Goal: Check status: Check status

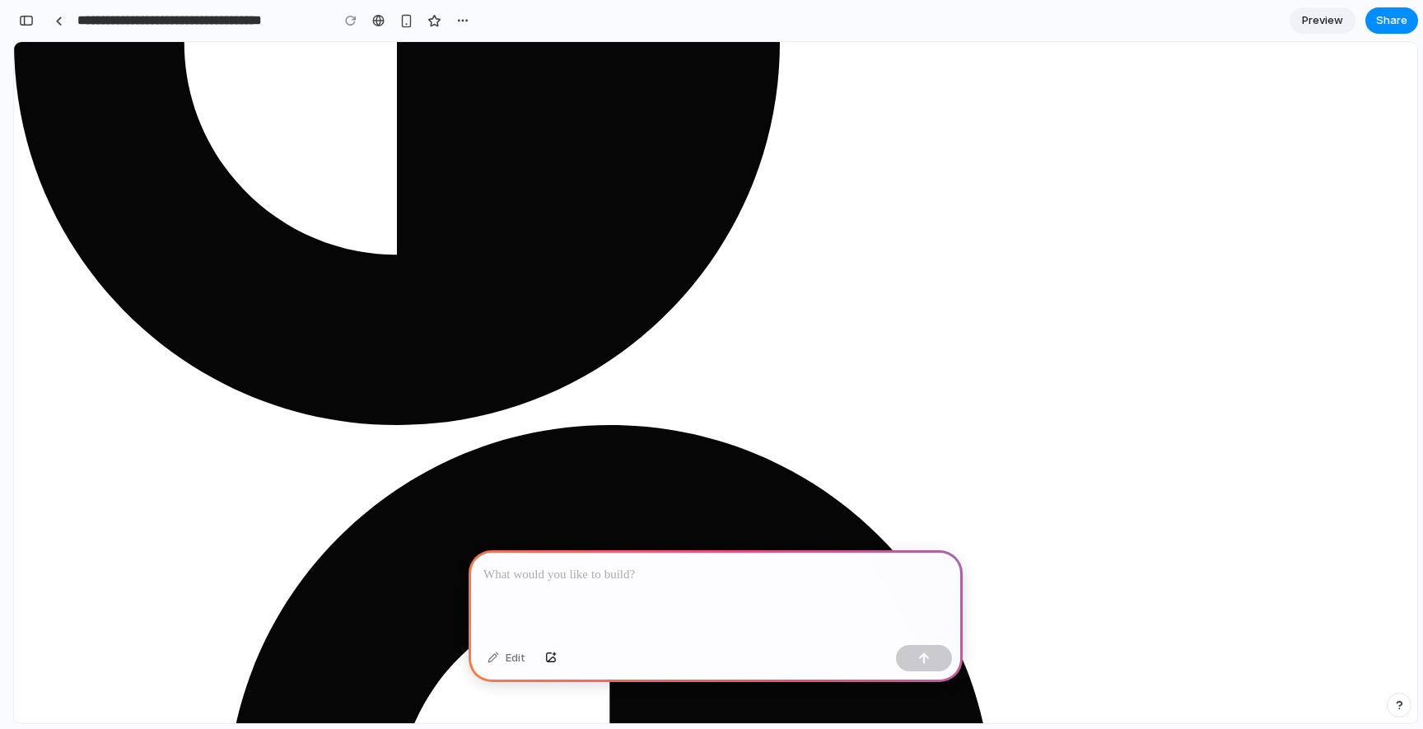
click at [712, 572] on p at bounding box center [715, 575] width 464 height 20
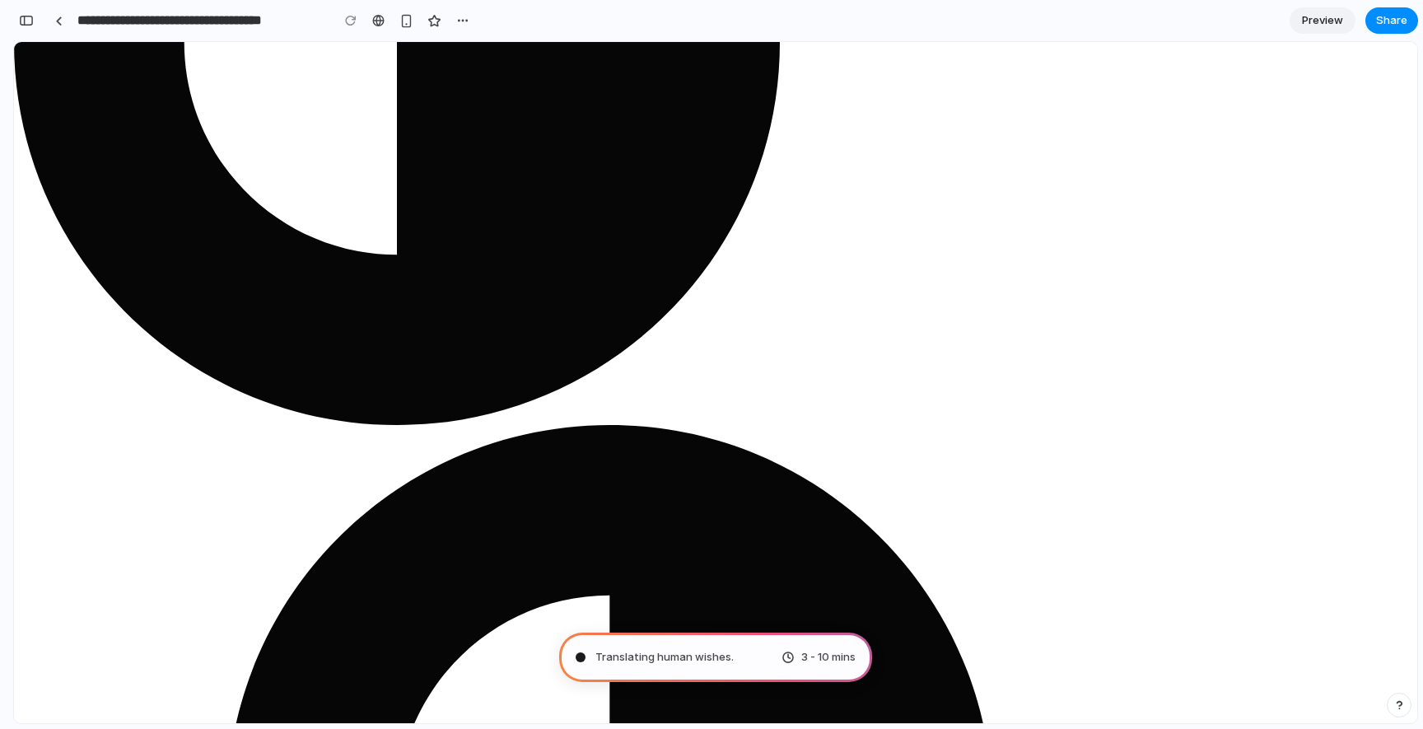
type input "**********"
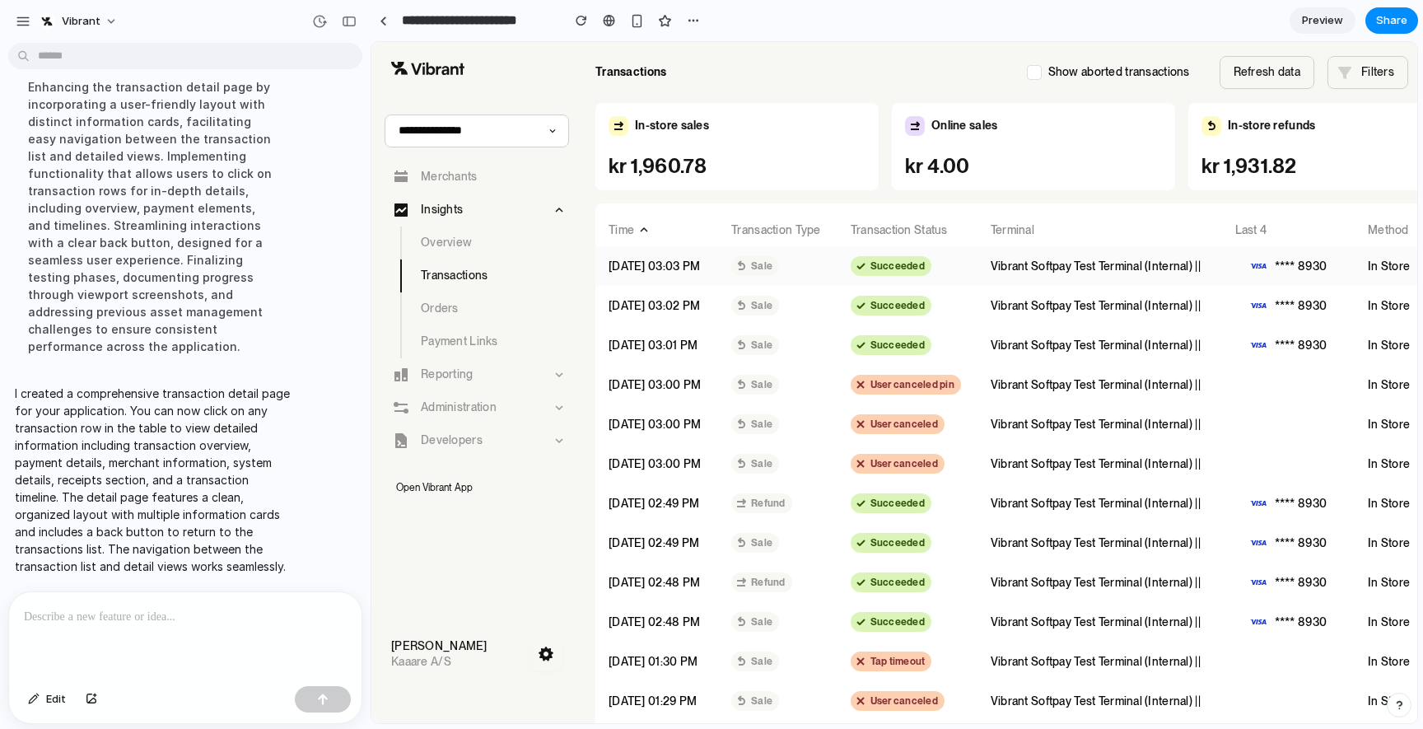
click at [1002, 263] on p "Vibrant Softpay Test Terminal (Internal) ||" at bounding box center [1097, 266] width 215 height 16
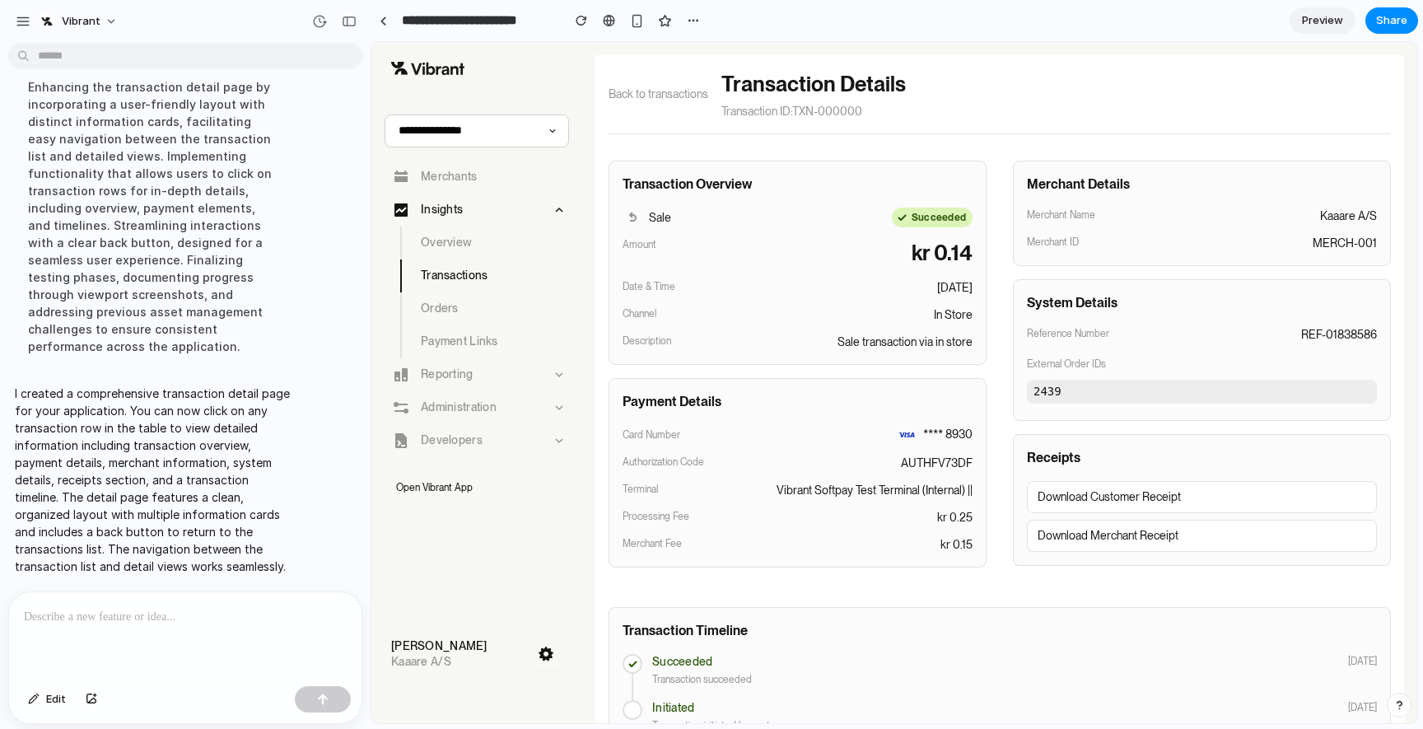
click at [683, 92] on span "Back to transactions" at bounding box center [658, 94] width 100 height 17
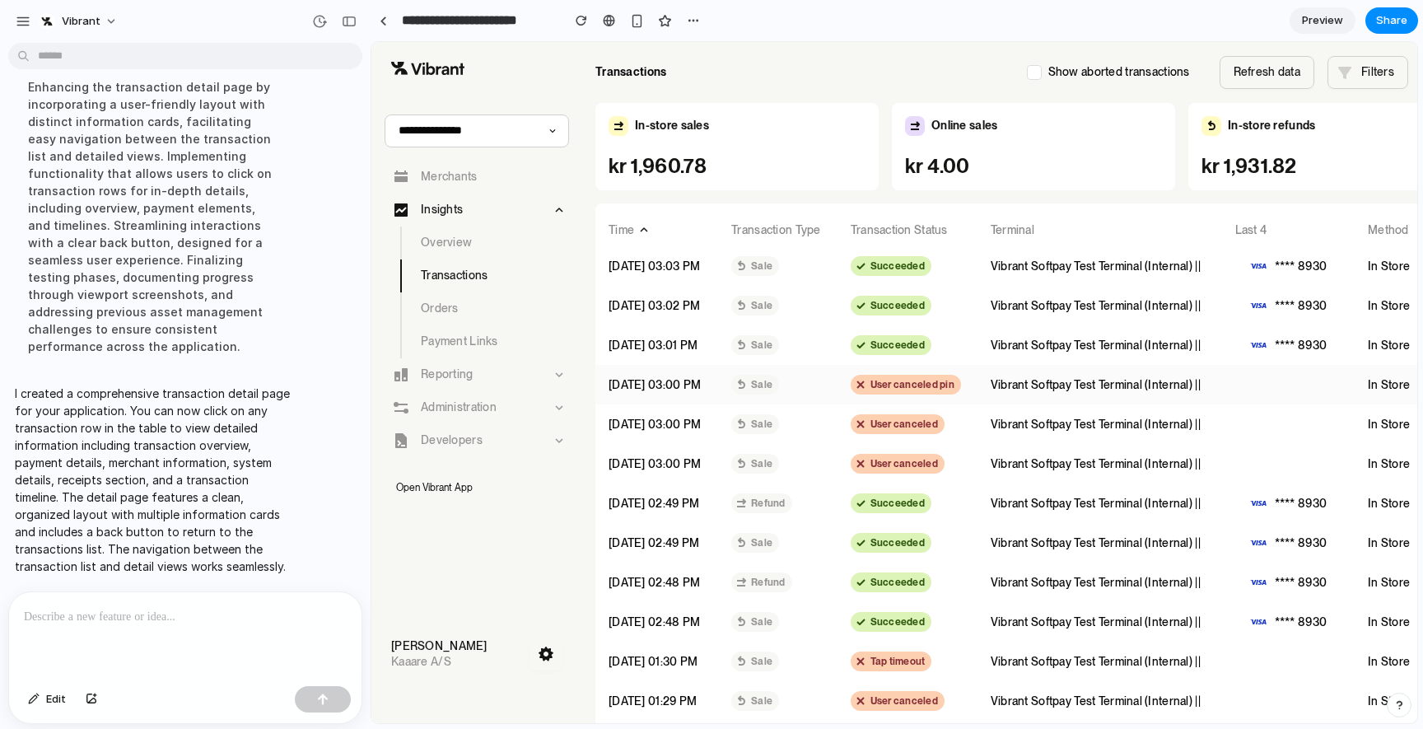
click at [925, 377] on td "User canceled pin" at bounding box center [907, 385] width 140 height 40
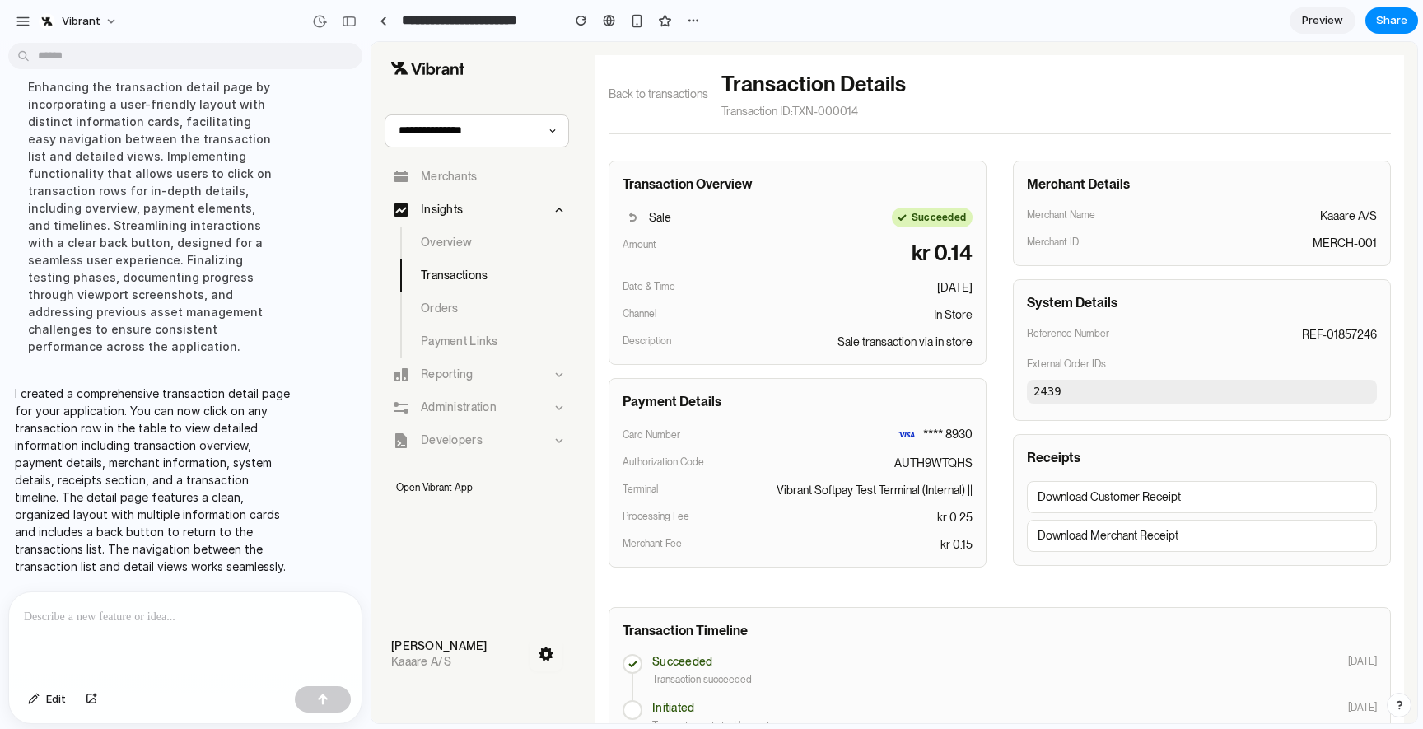
click at [667, 94] on span "Back to transactions" at bounding box center [658, 94] width 100 height 17
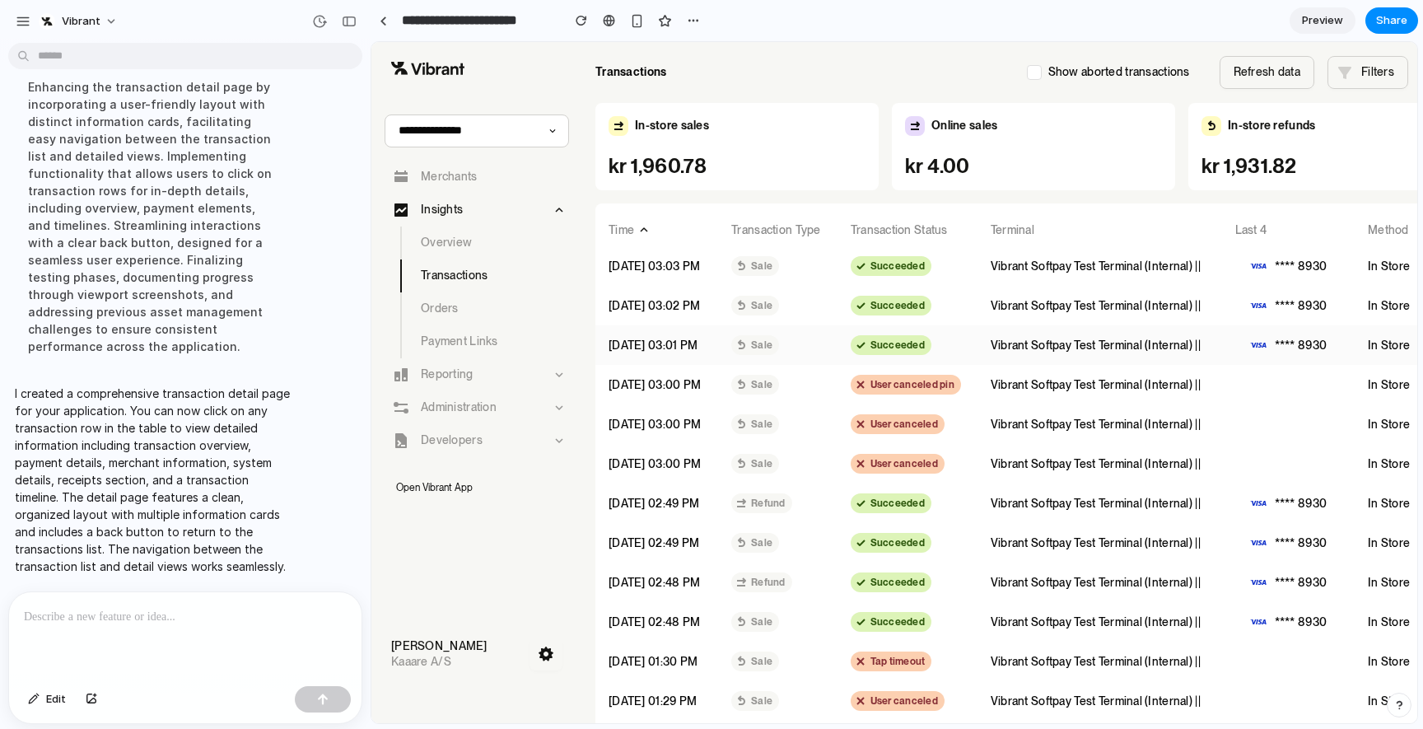
click at [845, 359] on td "Succeeded" at bounding box center [907, 345] width 140 height 40
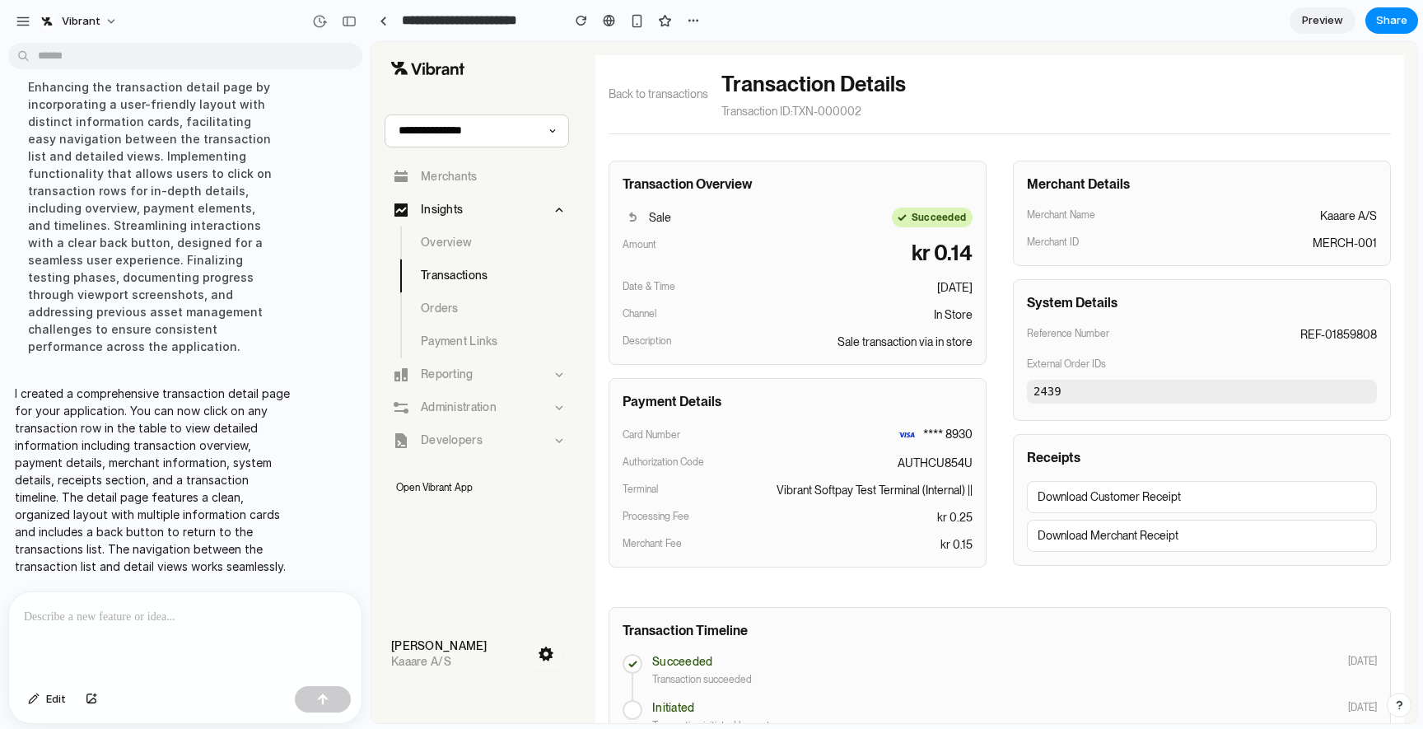
scroll to position [21, 0]
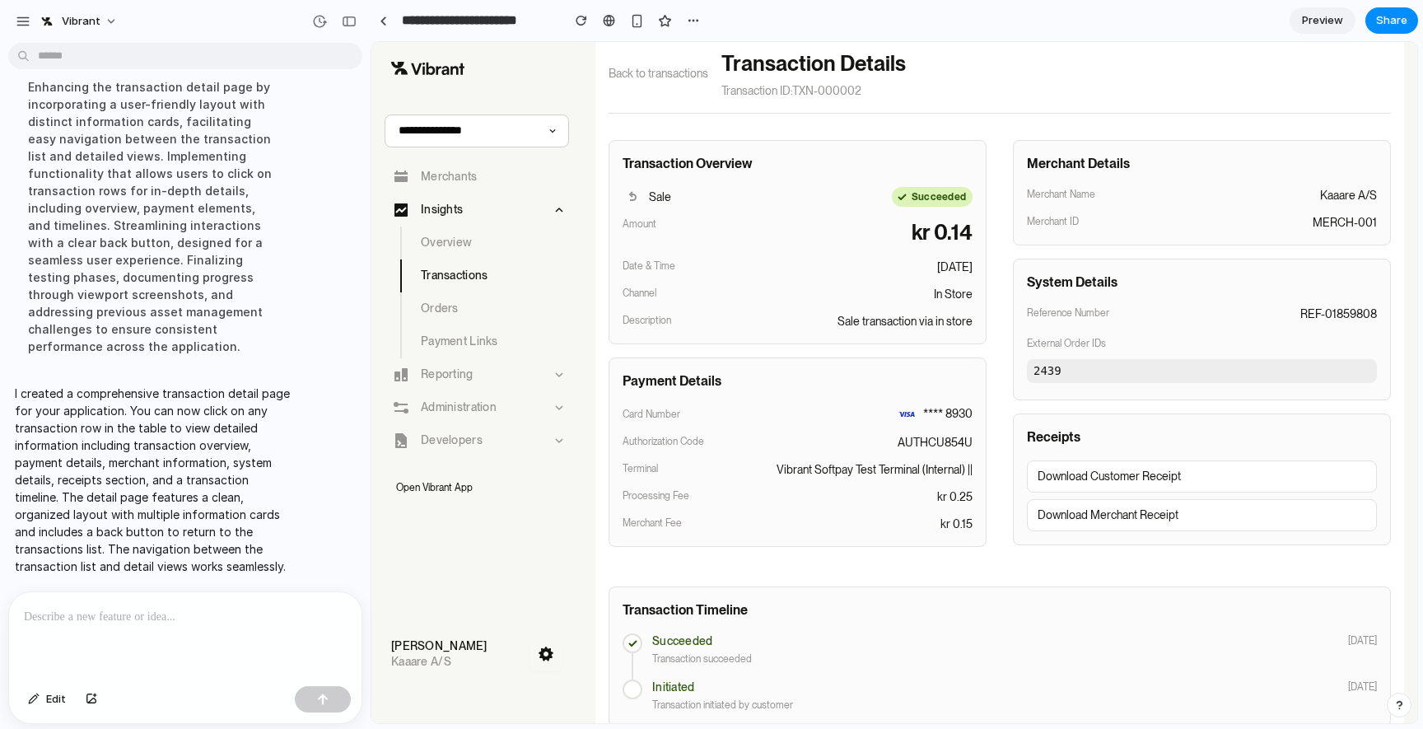
click at [1204, 487] on button "Download Customer Receipt" at bounding box center [1202, 476] width 350 height 32
click at [1155, 513] on button "Download Merchant Receipt" at bounding box center [1202, 515] width 350 height 32
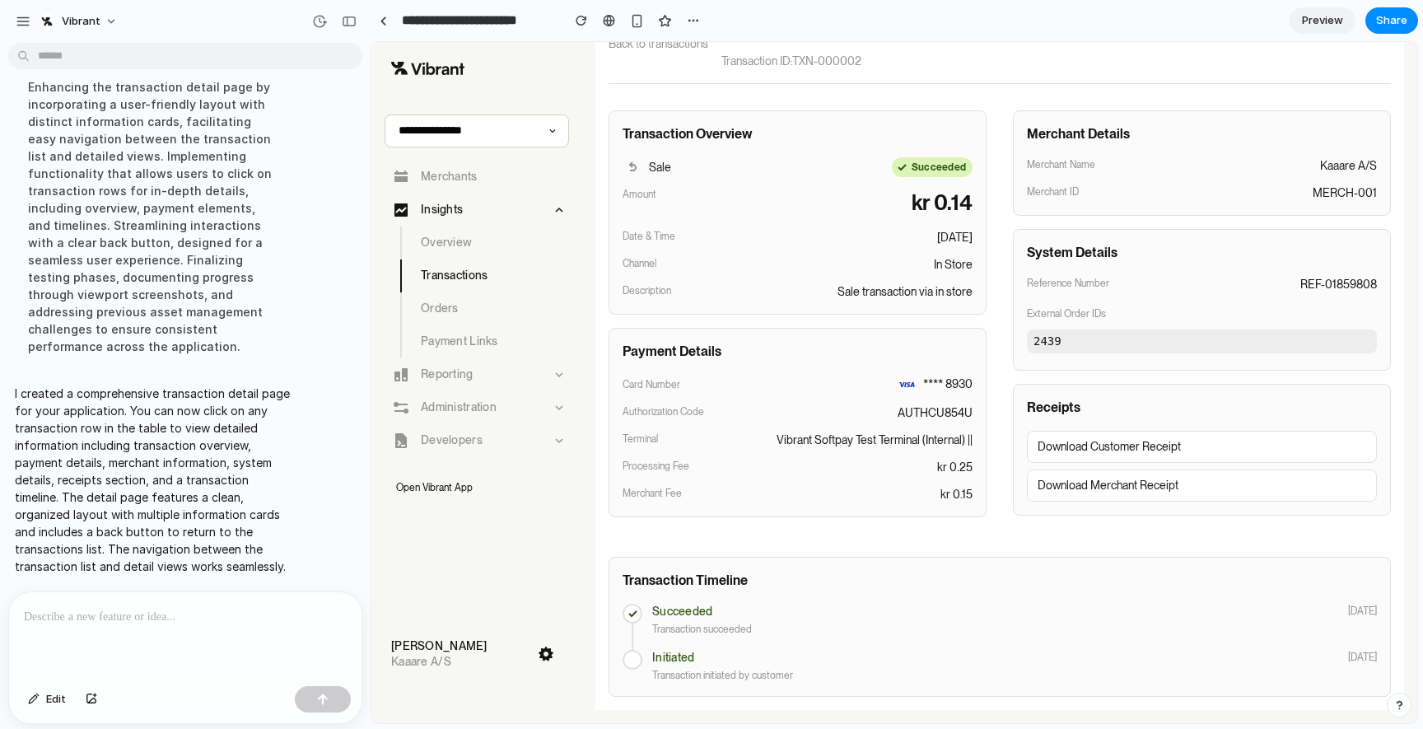
click at [552, 654] on icon "button" at bounding box center [545, 653] width 15 height 14
click at [551, 654] on icon "button" at bounding box center [545, 653] width 15 height 14
click at [631, 653] on div at bounding box center [632, 660] width 20 height 20
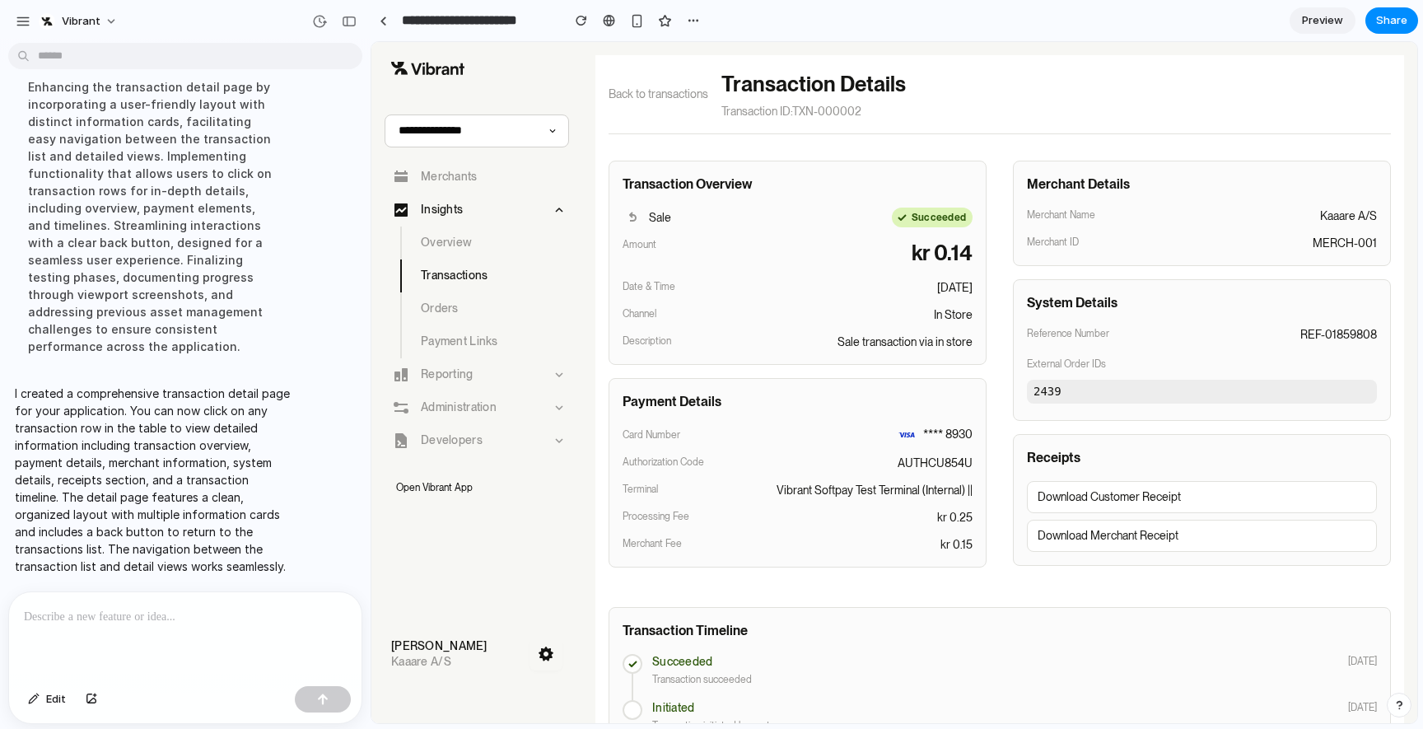
click at [666, 96] on span "Back to transactions" at bounding box center [658, 94] width 100 height 17
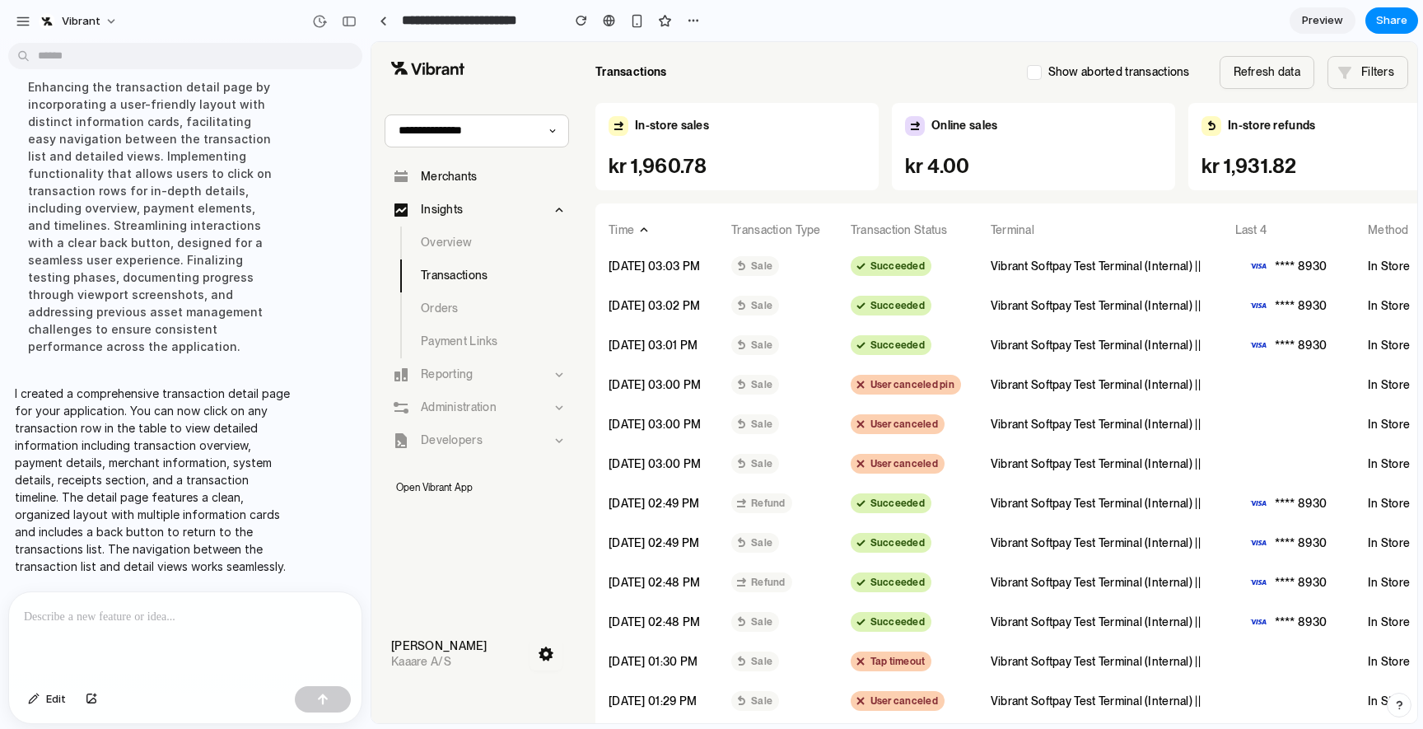
click at [437, 181] on p "Merchants" at bounding box center [449, 176] width 57 height 12
click at [449, 234] on link "Overview" at bounding box center [476, 242] width 184 height 33
click at [440, 310] on p "Orders" at bounding box center [440, 308] width 38 height 12
click at [133, 631] on div at bounding box center [185, 635] width 352 height 87
